Goal: Find specific fact

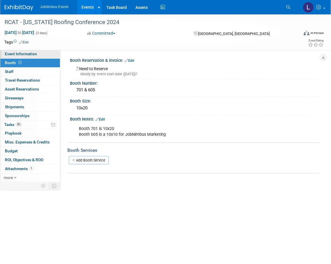
click at [27, 54] on span "Event Information" at bounding box center [21, 54] width 32 height 5
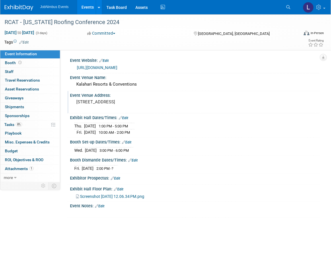
drag, startPoint x: 159, startPoint y: 101, endPoint x: 76, endPoint y: 99, distance: 82.8
click at [76, 99] on div "[STREET_ADDRESS]" at bounding box center [121, 104] width 95 height 13
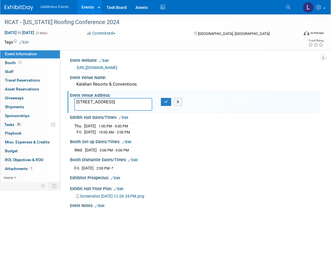
drag, startPoint x: 94, startPoint y: 105, endPoint x: 68, endPoint y: 100, distance: 25.8
click at [68, 100] on div "Event Venue Address: [STREET_ADDRESS] [STREET_ADDRESS] X" at bounding box center [193, 102] width 252 height 22
click at [162, 103] on button "button" at bounding box center [166, 102] width 10 height 8
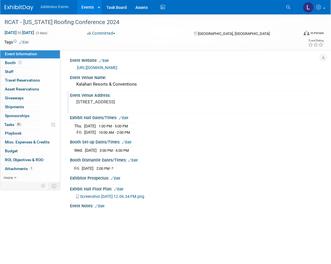
drag, startPoint x: 158, startPoint y: 102, endPoint x: 83, endPoint y: 98, distance: 76.0
click at [83, 98] on div "[STREET_ADDRESS]" at bounding box center [121, 104] width 95 height 13
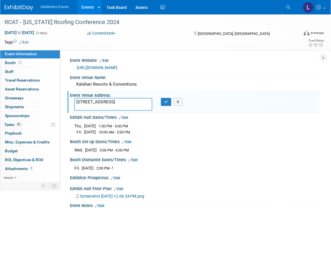
drag, startPoint x: 89, startPoint y: 105, endPoint x: 64, endPoint y: 98, distance: 25.5
click at [64, 98] on div "Event Website: Edit [URL][DOMAIN_NAME] Event Venue Name: Kalahari Resorts & Con…" at bounding box center [189, 116] width 259 height 132
click at [167, 102] on icon "button" at bounding box center [166, 102] width 4 height 4
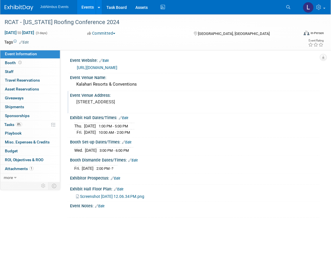
drag, startPoint x: 157, startPoint y: 101, endPoint x: 75, endPoint y: 102, distance: 82.2
click at [75, 102] on div "[STREET_ADDRESS]" at bounding box center [121, 104] width 95 height 13
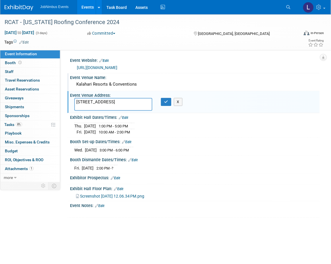
click at [130, 84] on div "Kalahari Resorts & Conventions" at bounding box center [194, 84] width 241 height 9
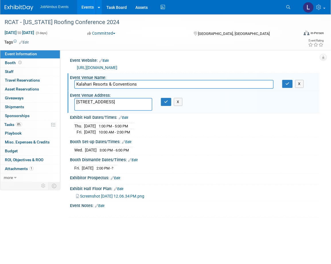
drag, startPoint x: 138, startPoint y: 84, endPoint x: 74, endPoint y: 85, distance: 63.3
click at [74, 85] on input "Kalahari Resorts & Conventions" at bounding box center [173, 84] width 199 height 9
